Goal: Communication & Community: Answer question/provide support

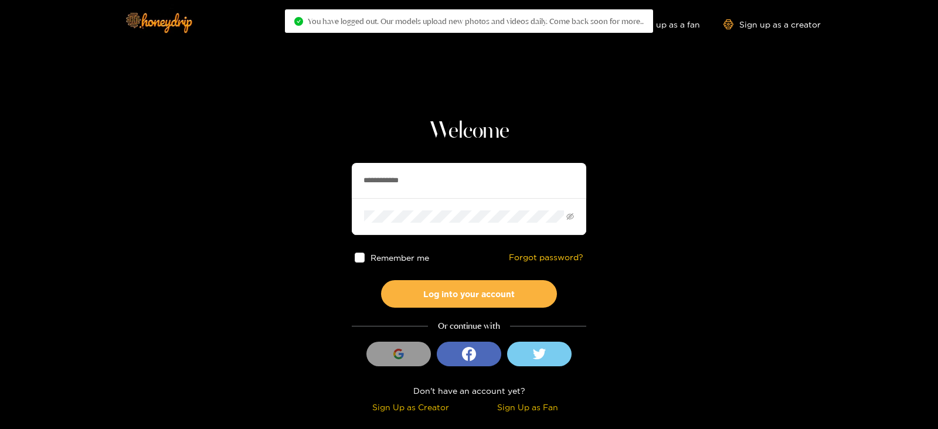
drag, startPoint x: 423, startPoint y: 171, endPoint x: 235, endPoint y: 206, distance: 191.6
click at [235, 206] on section "**********" at bounding box center [469, 208] width 938 height 417
type input "**********"
click at [381, 280] on button "Log into your account" at bounding box center [469, 294] width 176 height 28
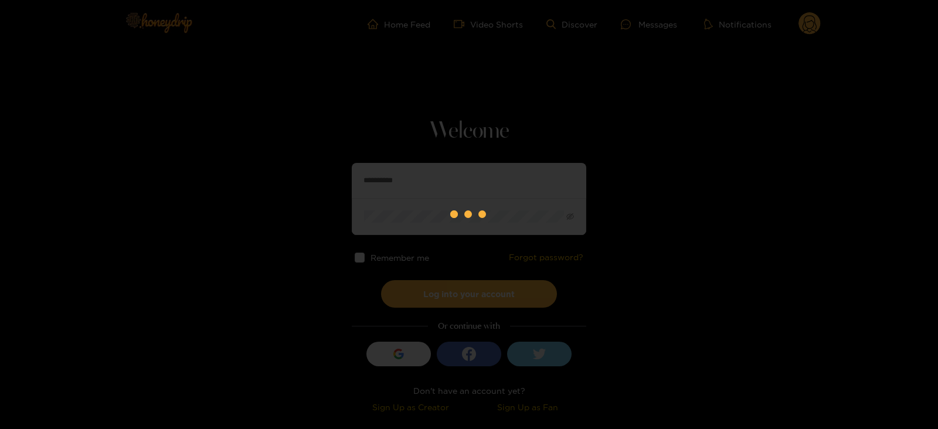
click at [381, 280] on button "Log into your account" at bounding box center [469, 294] width 176 height 28
click at [381, 280] on button "Processing ..." at bounding box center [469, 294] width 176 height 28
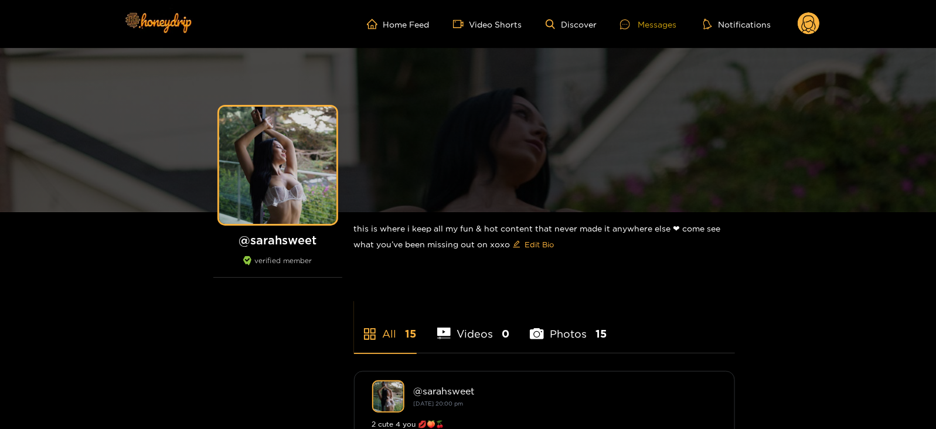
click at [653, 29] on div "Messages" at bounding box center [648, 24] width 56 height 13
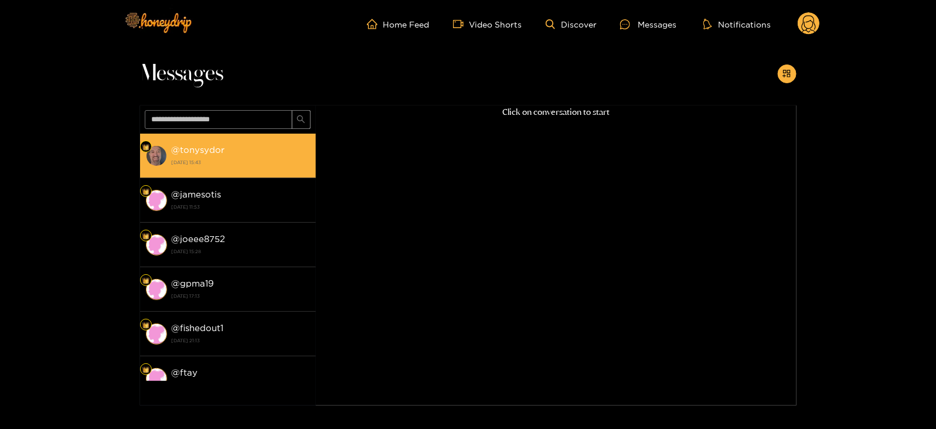
click at [186, 140] on li "@ tonysydor [DATE] 15:43" at bounding box center [228, 156] width 176 height 45
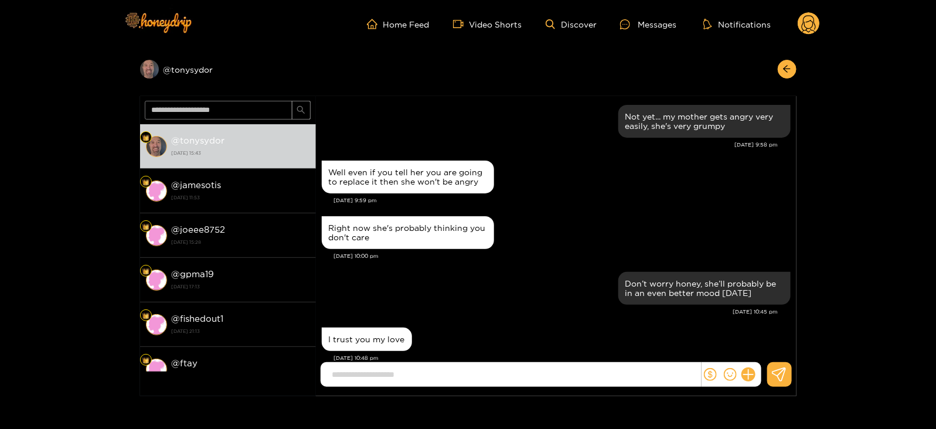
scroll to position [1249, 0]
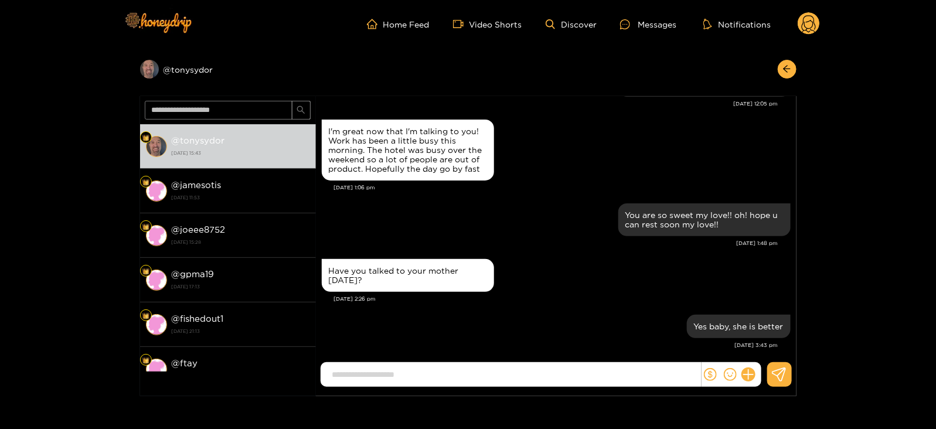
click at [803, 27] on circle at bounding box center [809, 23] width 22 height 22
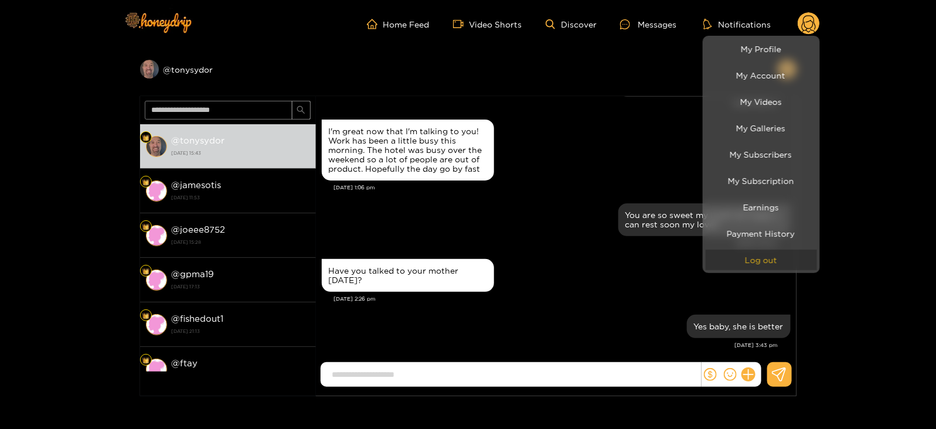
click at [723, 254] on button "Log out" at bounding box center [761, 260] width 111 height 21
